Goal: Task Accomplishment & Management: Use online tool/utility

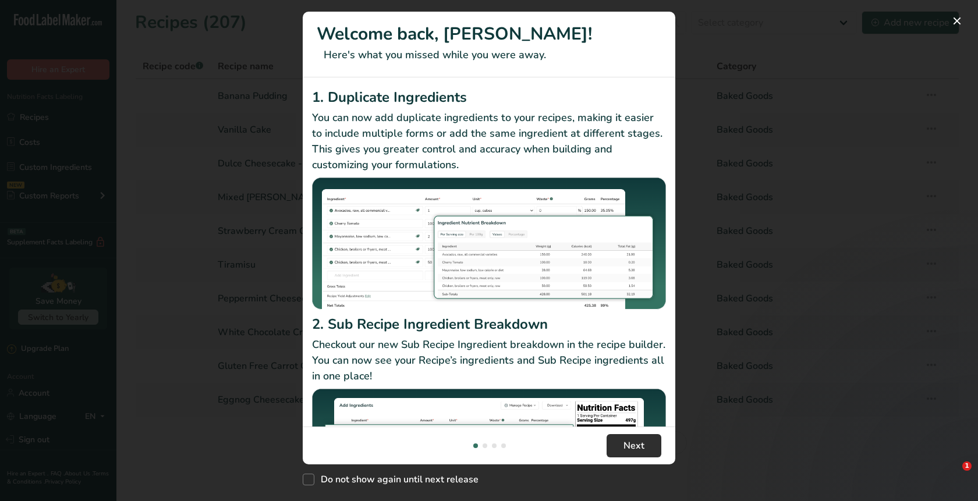
click at [624, 449] on span "Next" at bounding box center [633, 446] width 21 height 14
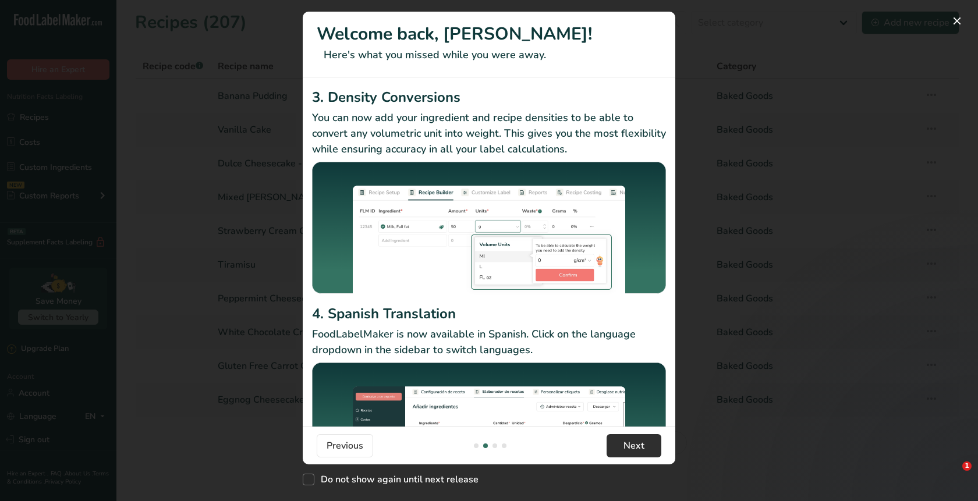
click at [625, 449] on span "Next" at bounding box center [633, 446] width 21 height 14
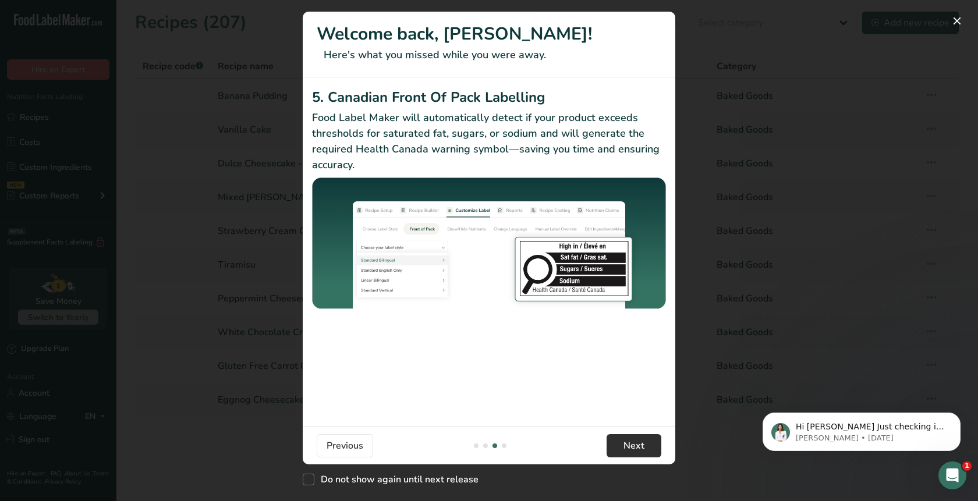
click at [625, 449] on span "Next" at bounding box center [633, 446] width 21 height 14
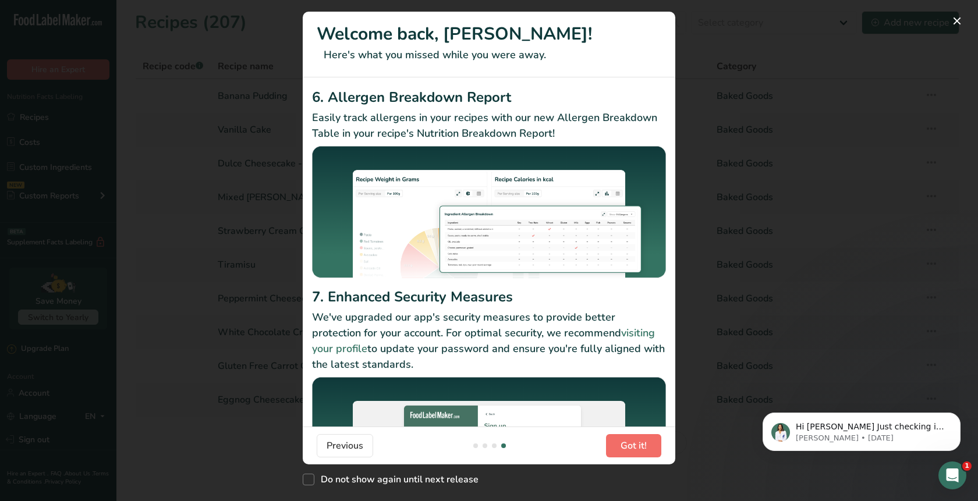
click at [625, 449] on span "Got it!" at bounding box center [634, 446] width 26 height 14
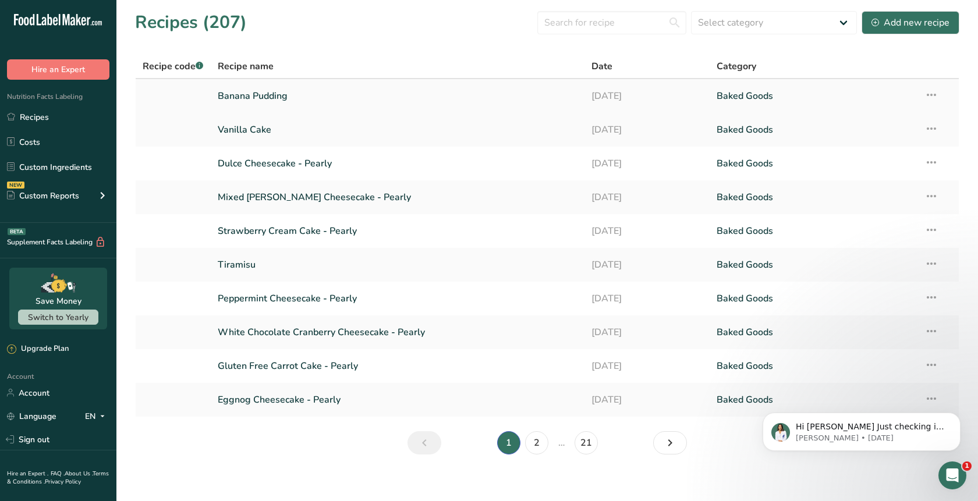
click at [289, 93] on link "Banana Pudding" at bounding box center [398, 96] width 360 height 24
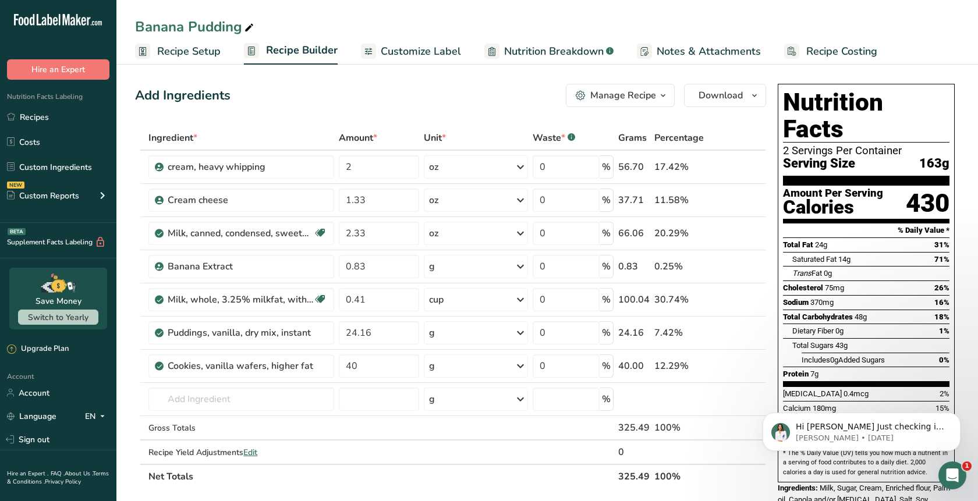
click at [423, 45] on span "Customize Label" at bounding box center [421, 52] width 80 height 16
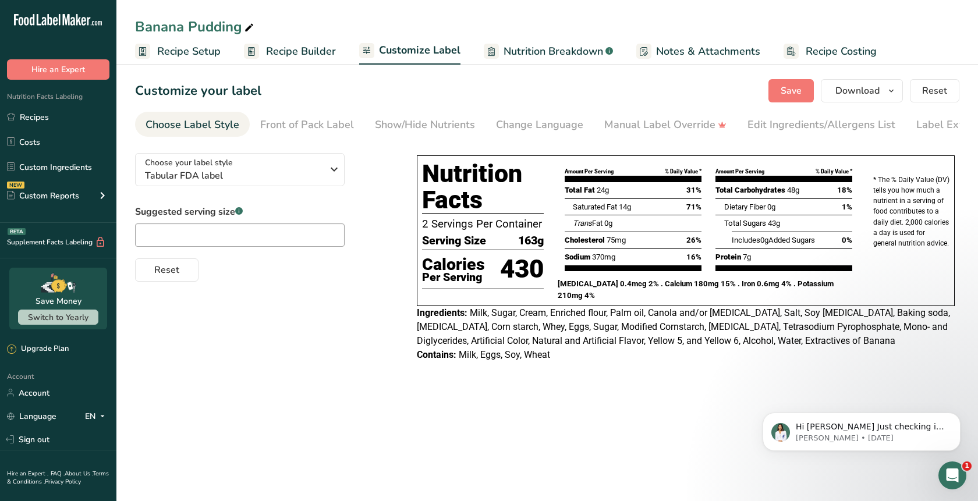
click at [686, 48] on span "Notes & Attachments" at bounding box center [708, 52] width 104 height 16
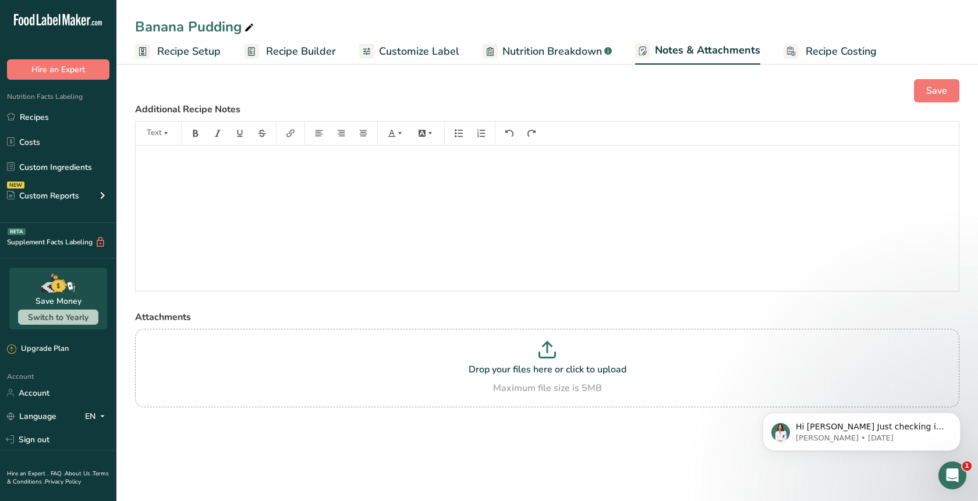
click at [426, 49] on span "Customize Label" at bounding box center [419, 52] width 80 height 16
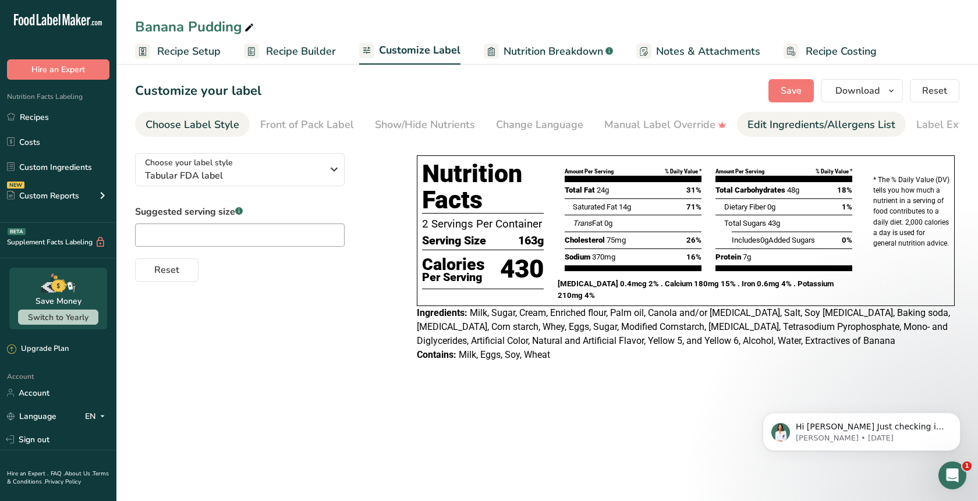
click at [773, 122] on div "Edit Ingredients/Allergens List" at bounding box center [821, 125] width 148 height 16
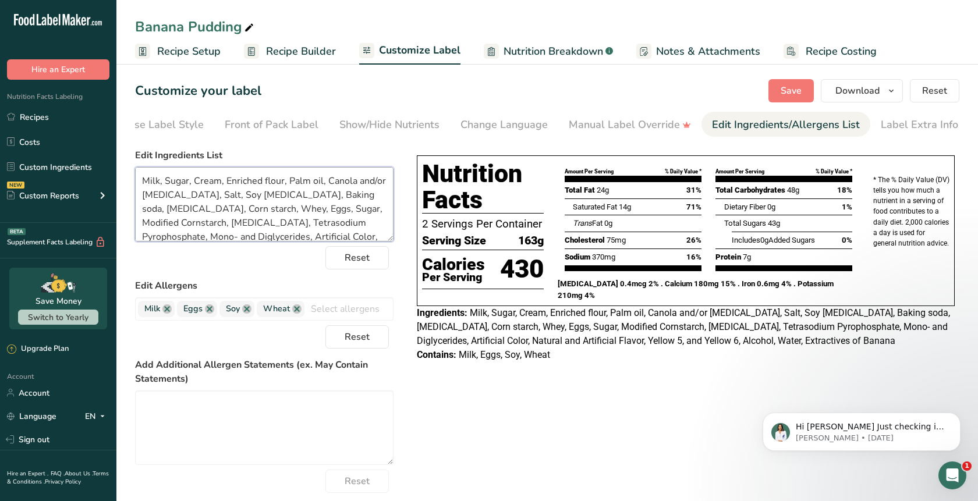
click at [251, 210] on textarea "Milk, Sugar, Cream, Enriched flour, Palm oil, Canola and/or [MEDICAL_DATA], Sal…" at bounding box center [264, 204] width 258 height 75
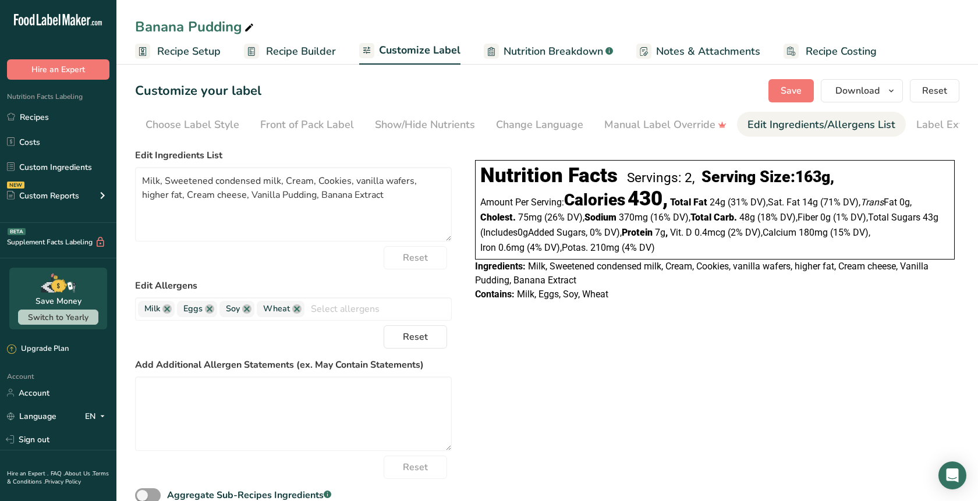
scroll to position [0, 36]
click at [274, 207] on textarea "Milk, Sweetened condensed milk, Cream, Cookies, vanilla wafers, higher fat, Cre…" at bounding box center [293, 204] width 317 height 75
paste textarea "ugar, Cream, Enriched flour, Palm oil, Canola and/or [MEDICAL_DATA], Salt, Soy …"
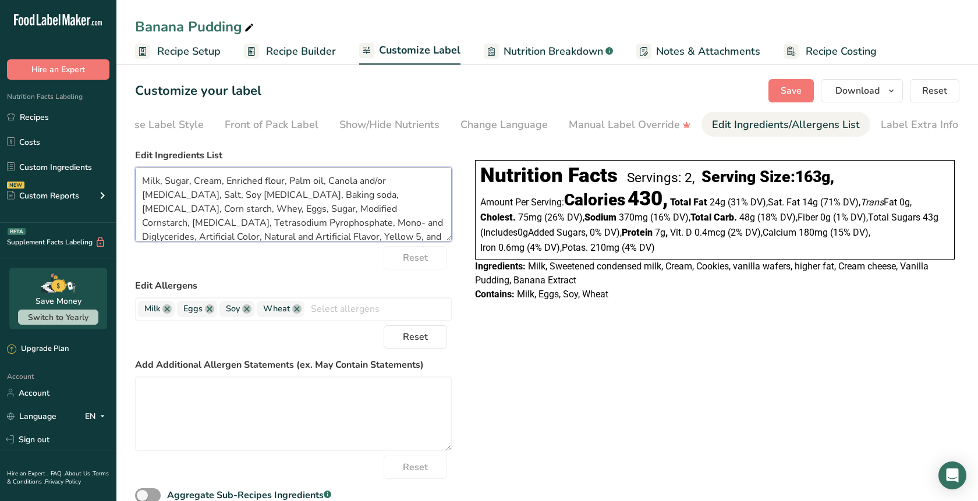
scroll to position [23, 0]
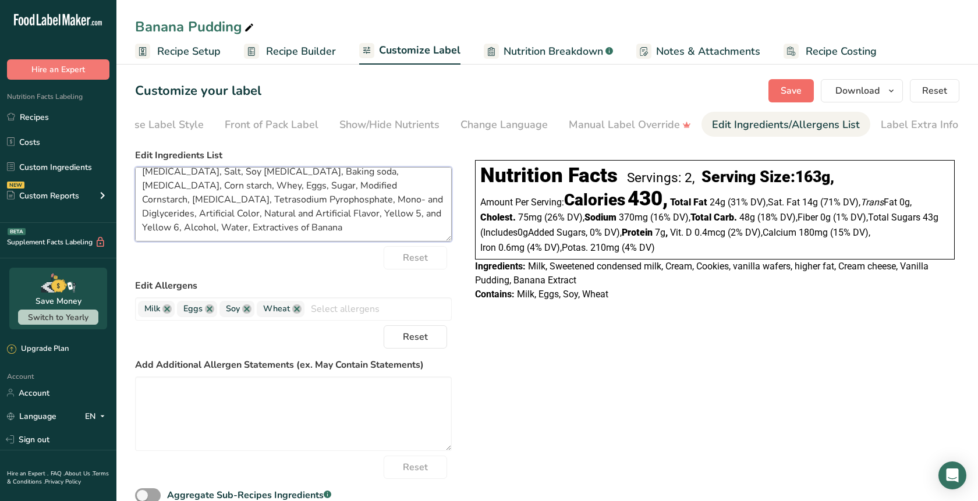
click at [785, 93] on span "Save" at bounding box center [791, 91] width 21 height 14
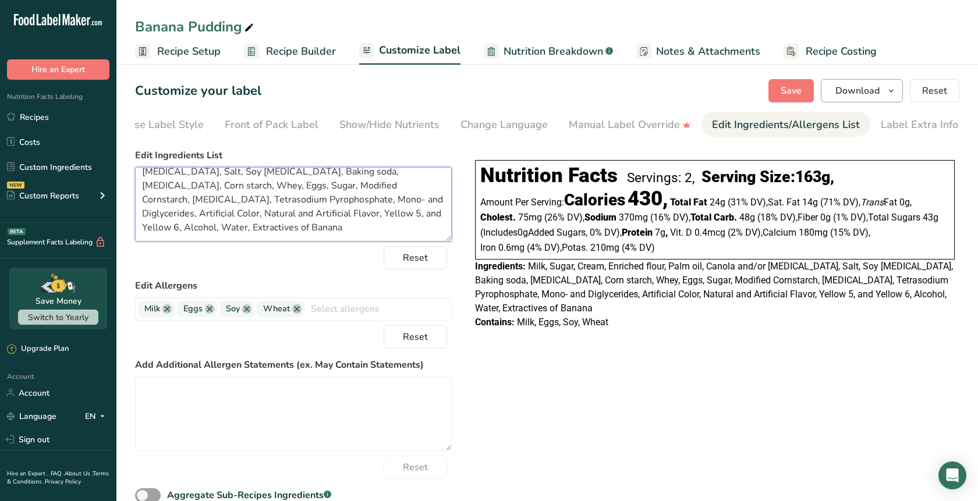
type textarea "Milk, Sugar, Cream, Enriched flour, Palm oil, Canola and/or [MEDICAL_DATA], Sal…"
click at [889, 90] on icon "button" at bounding box center [891, 91] width 9 height 15
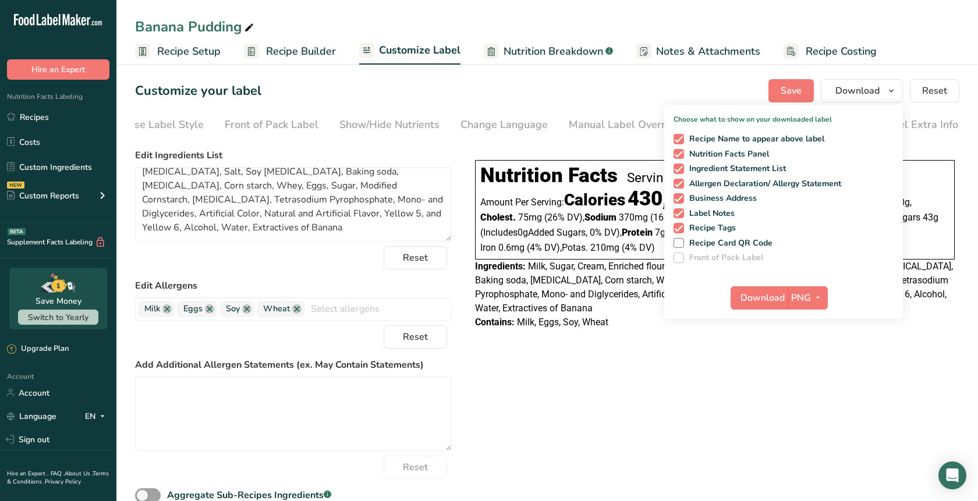
scroll to position [0, 0]
click at [683, 152] on span at bounding box center [679, 154] width 10 height 10
click at [681, 152] on input "Nutrition Facts Panel" at bounding box center [678, 154] width 8 height 8
click at [683, 153] on span at bounding box center [679, 154] width 10 height 10
click at [681, 153] on input "Nutrition Facts Panel" at bounding box center [678, 154] width 8 height 8
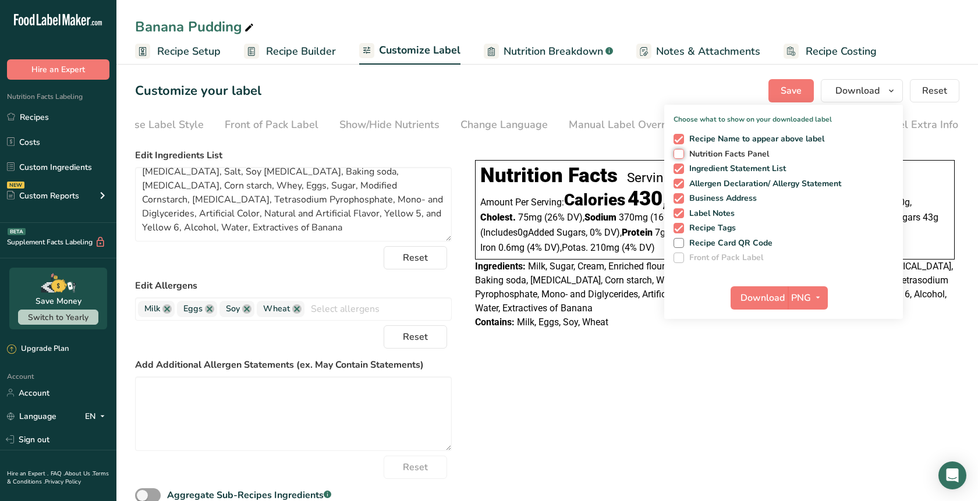
checkbox input "true"
click at [820, 297] on icon "button" at bounding box center [817, 297] width 9 height 15
click at [756, 304] on span "Download" at bounding box center [762, 298] width 44 height 14
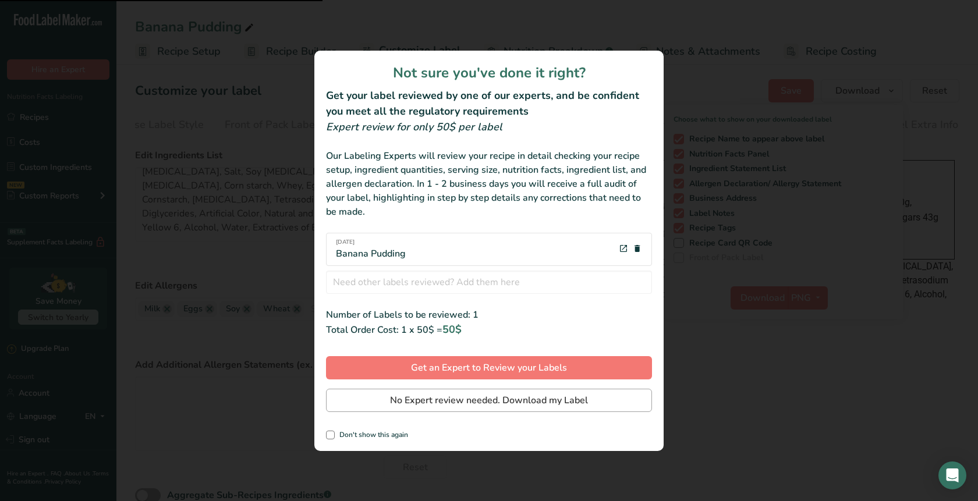
click at [507, 402] on span "No Expert review needed. Download my Label" at bounding box center [489, 401] width 198 height 14
